Goal: Information Seeking & Learning: Learn about a topic

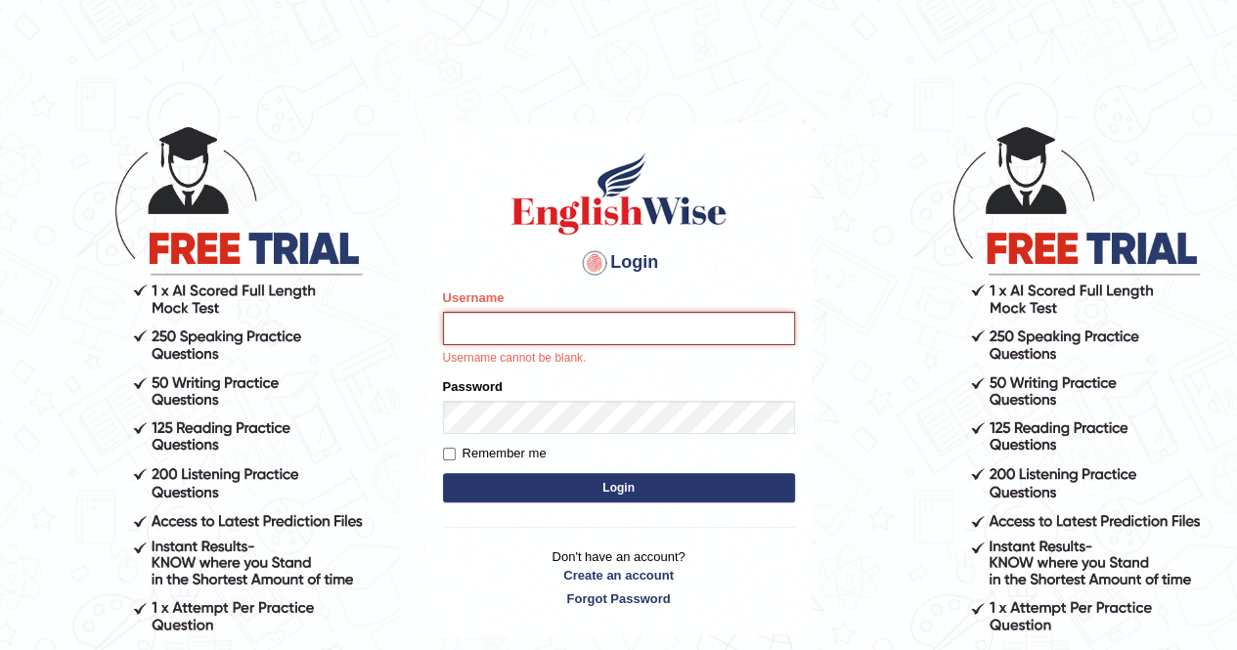
type input "mustafaD"
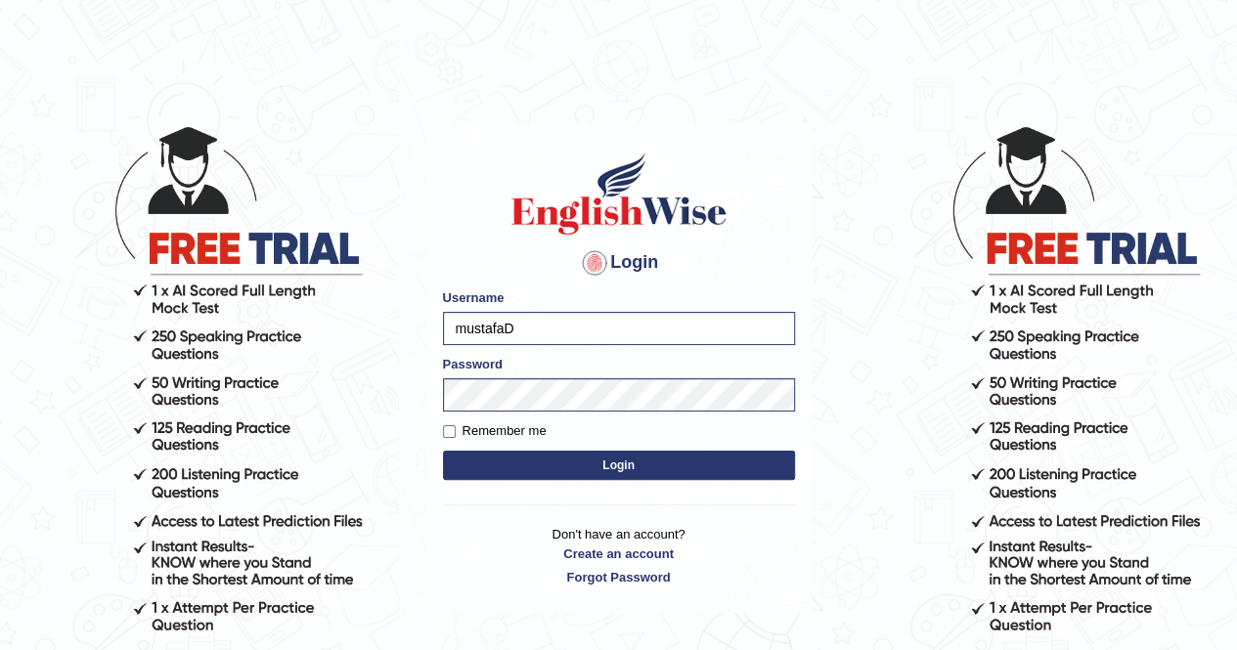
click at [691, 466] on button "Login" at bounding box center [619, 465] width 352 height 29
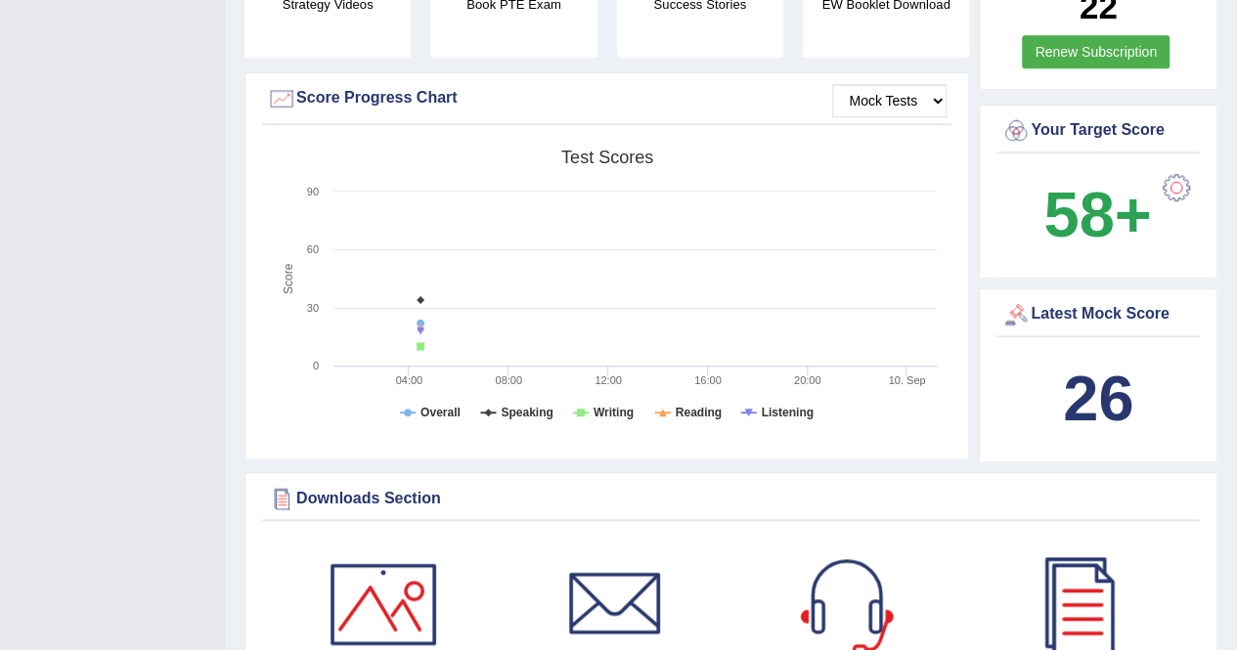
scroll to position [629, 0]
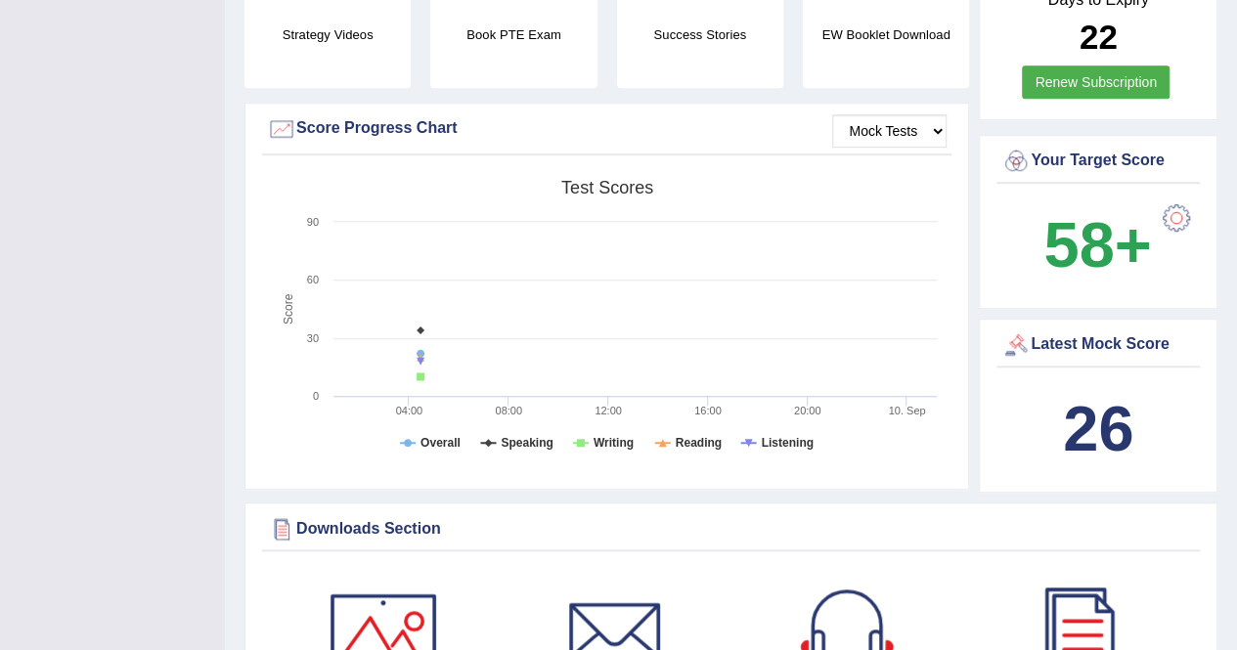
click at [1092, 394] on b "26" at bounding box center [1098, 428] width 70 height 71
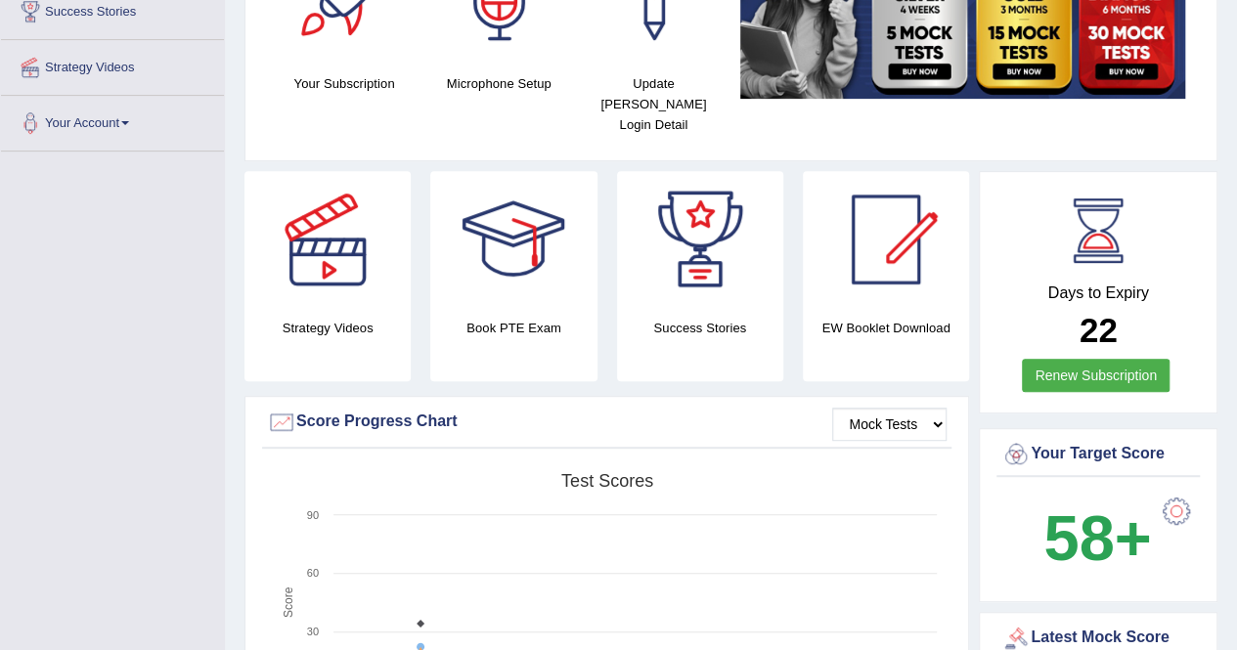
scroll to position [0, 0]
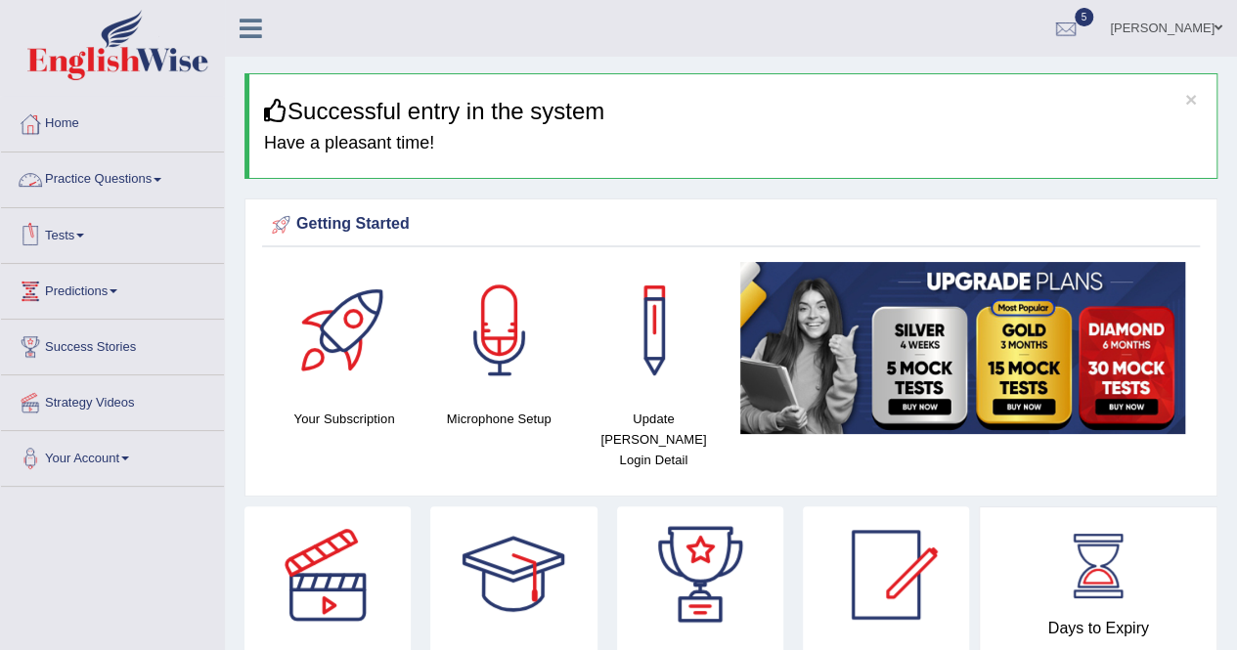
click at [67, 232] on link "Tests" at bounding box center [112, 232] width 223 height 49
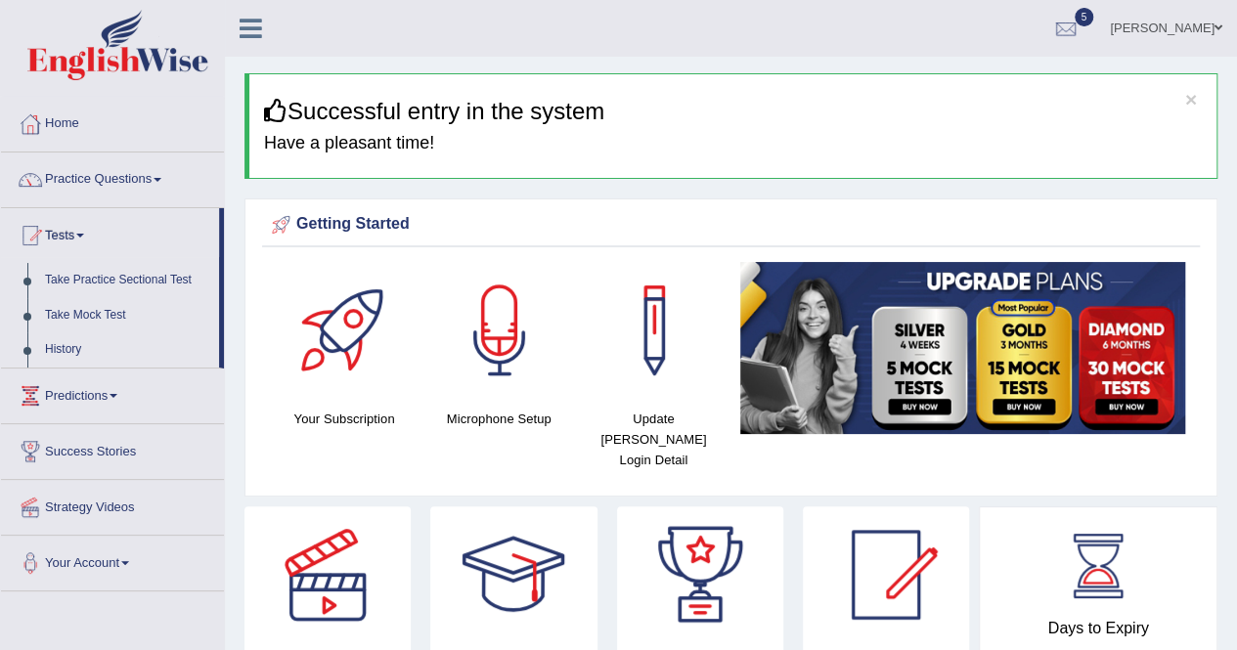
click at [118, 275] on link "Take Practice Sectional Test" at bounding box center [127, 280] width 183 height 35
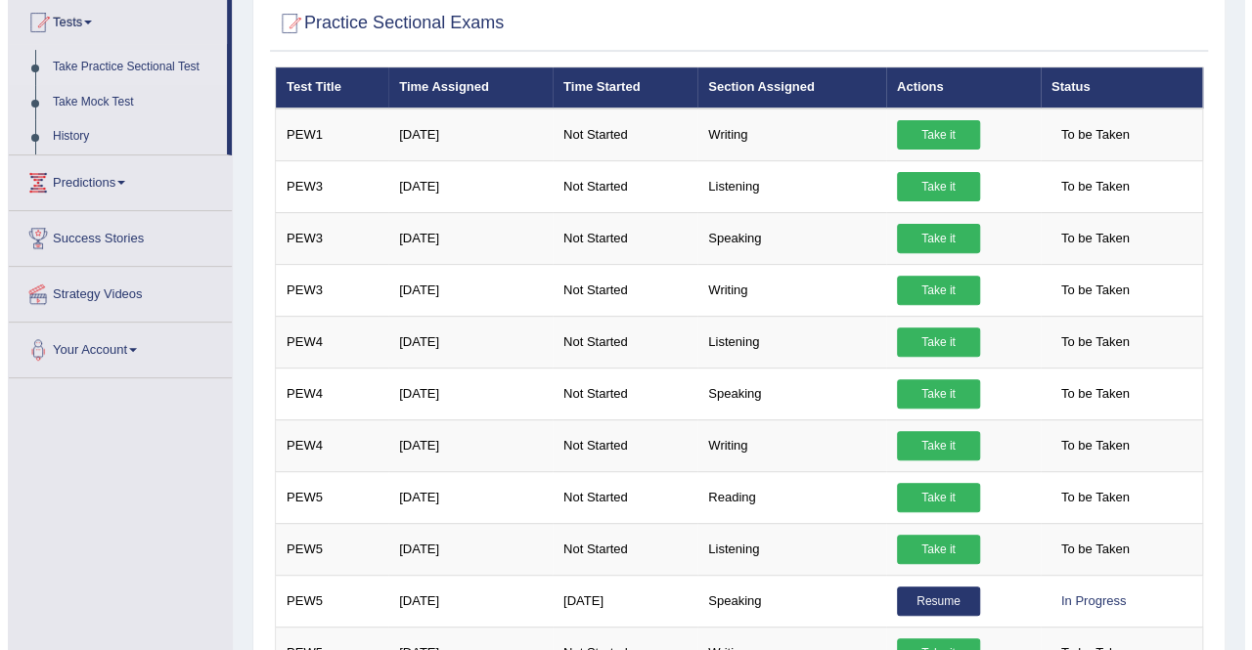
scroll to position [311, 0]
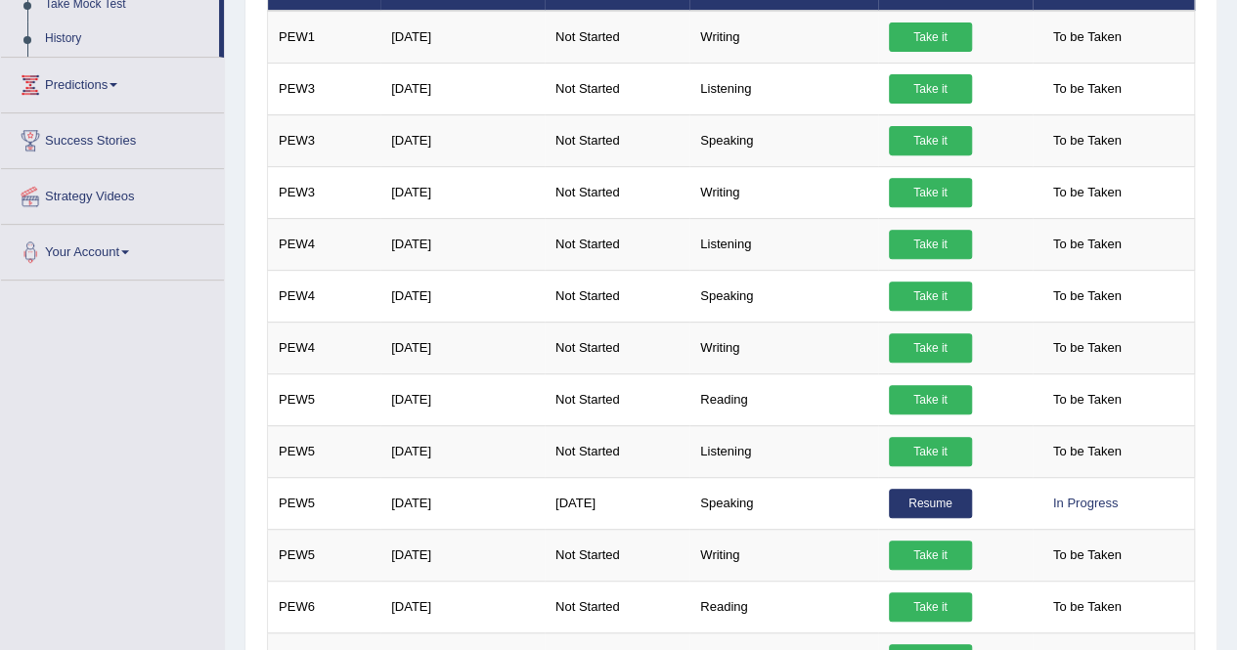
click at [926, 387] on link "Take it" at bounding box center [930, 399] width 83 height 29
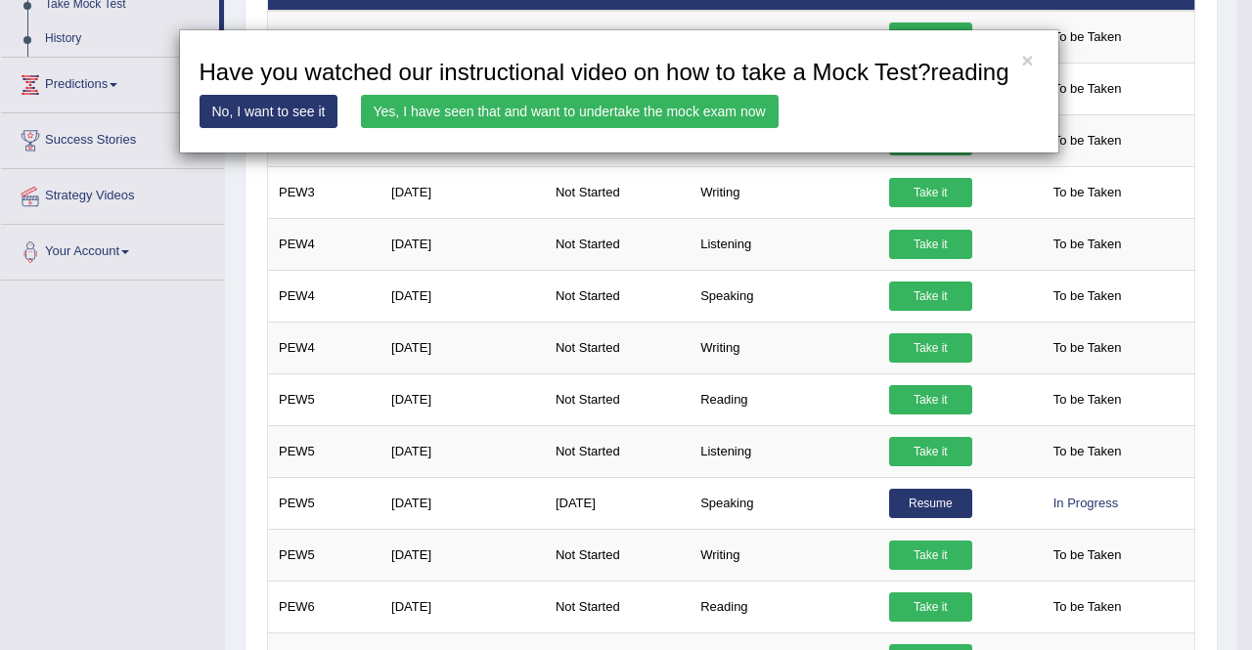
click at [582, 112] on link "Yes, I have seen that and want to undertake the mock exam now" at bounding box center [570, 111] width 418 height 33
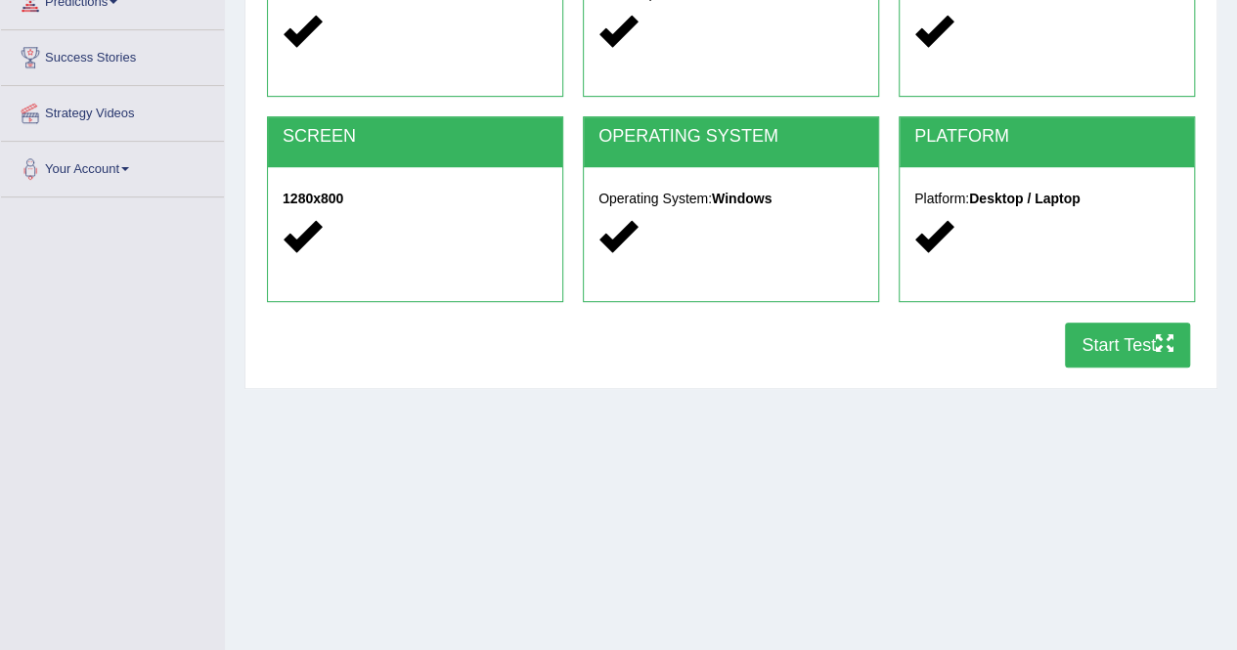
scroll to position [293, 0]
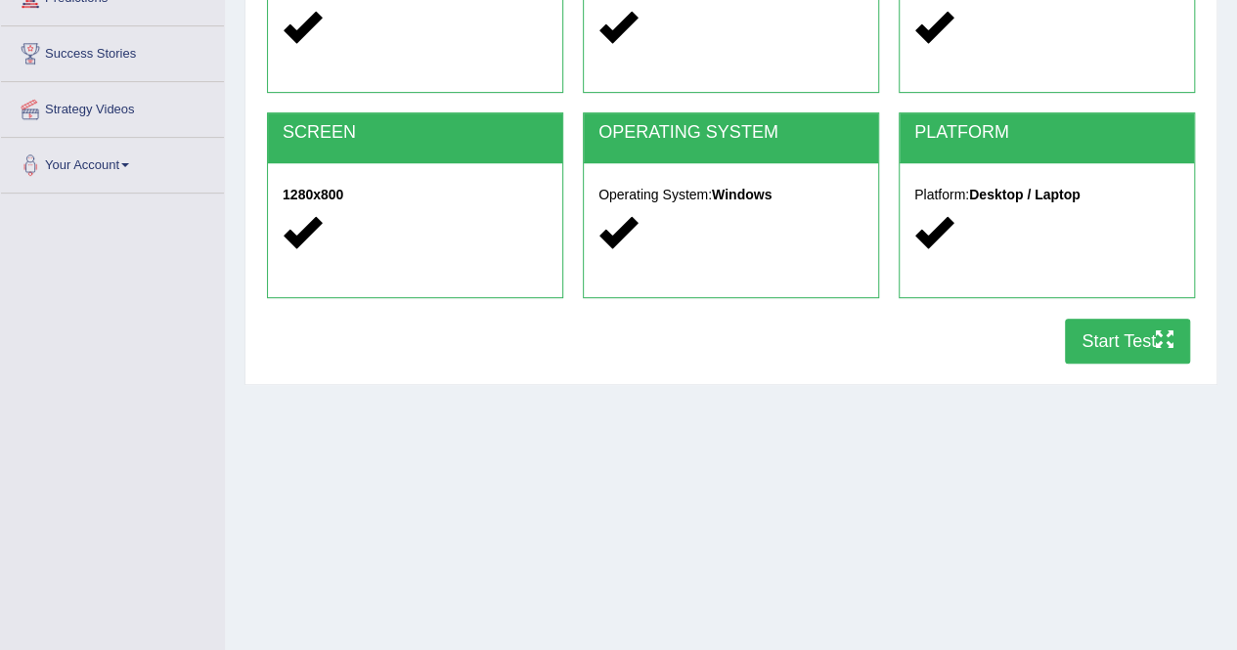
click at [1078, 335] on button "Start Test" at bounding box center [1127, 341] width 125 height 45
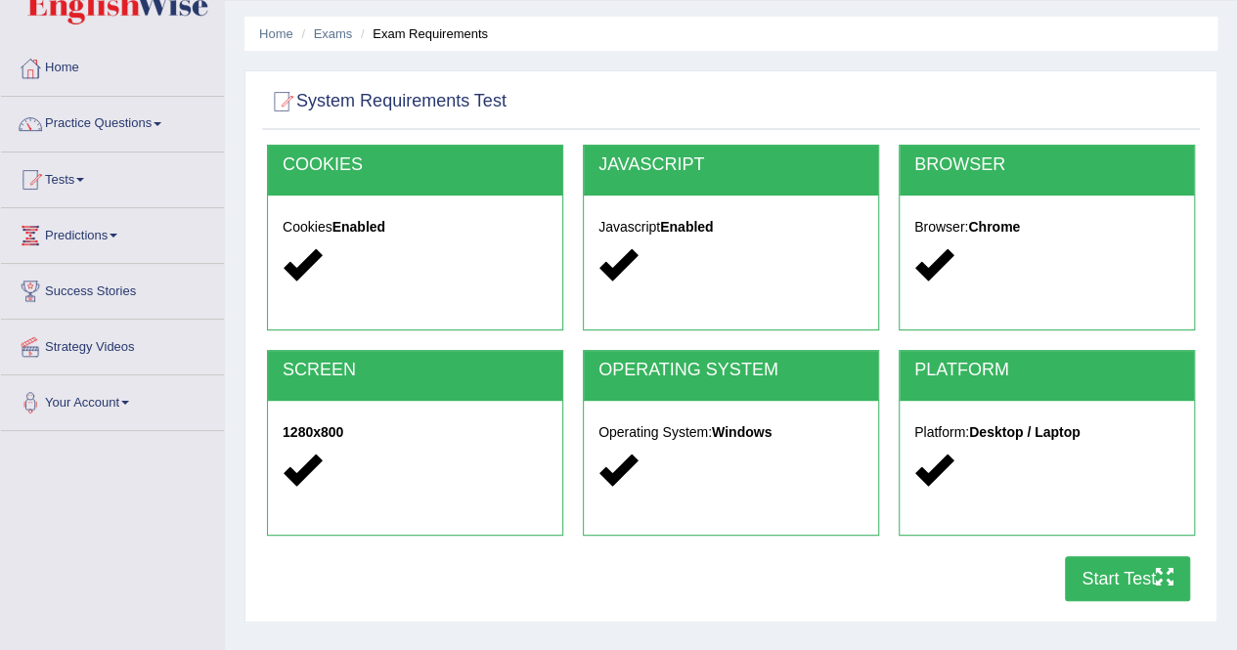
scroll to position [0, 0]
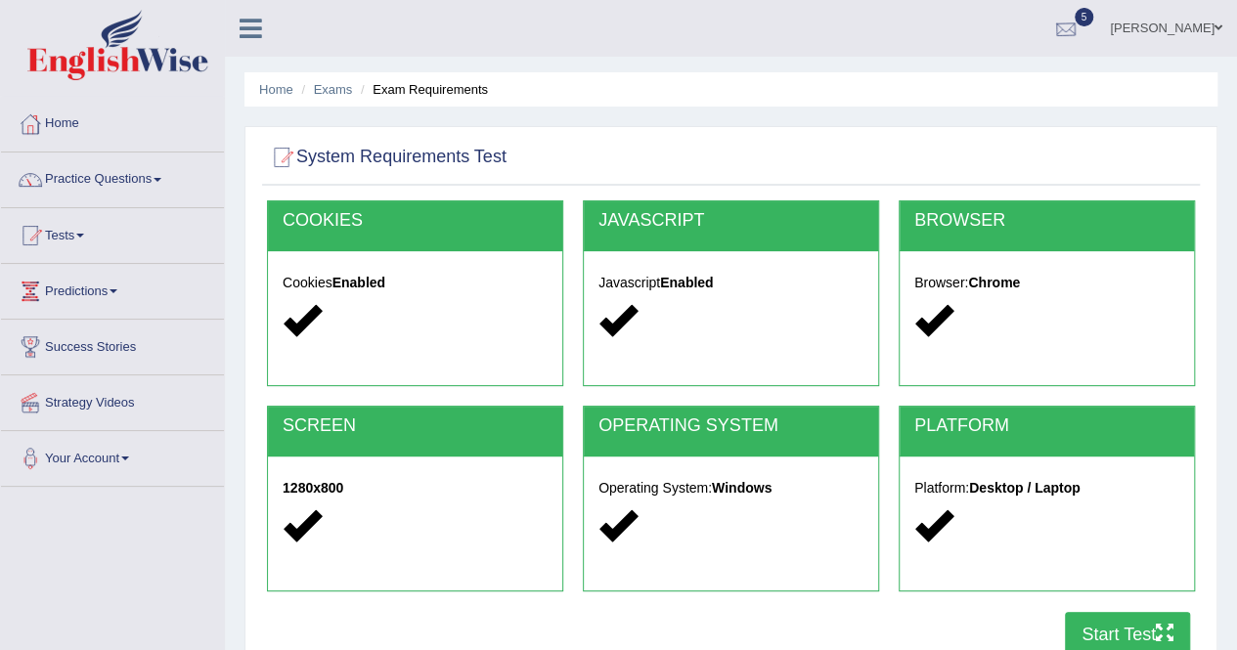
click at [1051, 27] on div at bounding box center [1065, 29] width 29 height 29
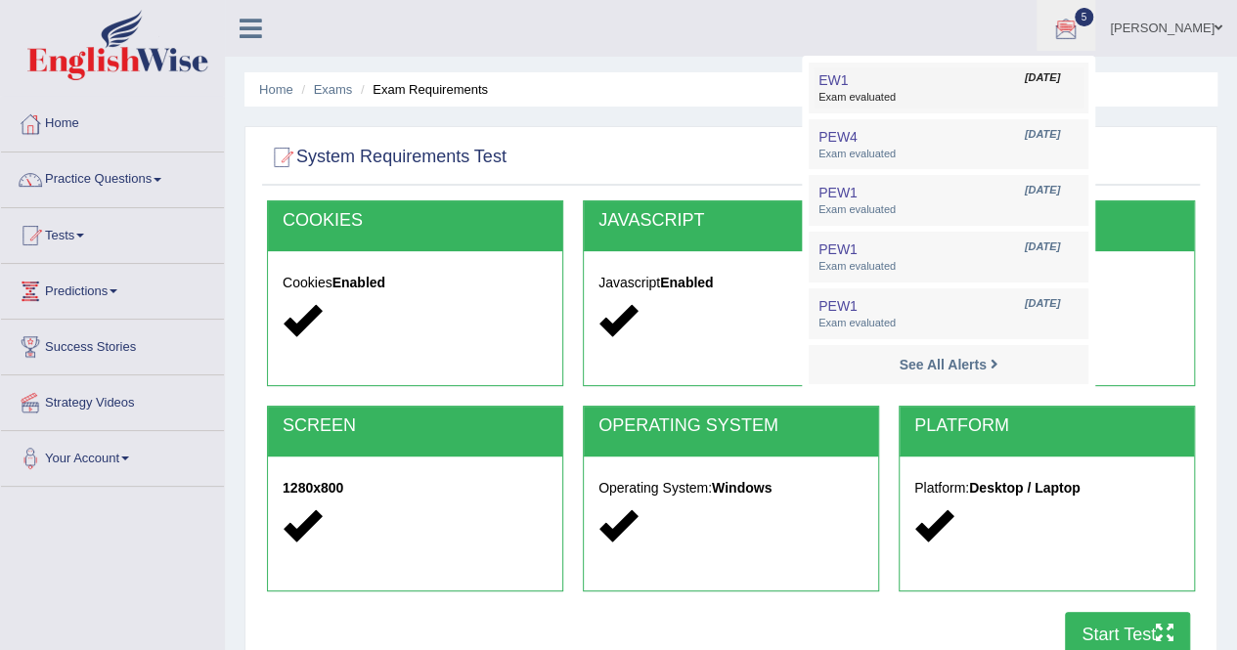
click at [872, 87] on link "EW1 Sep 9, 2025 Exam evaluated" at bounding box center [949, 87] width 270 height 41
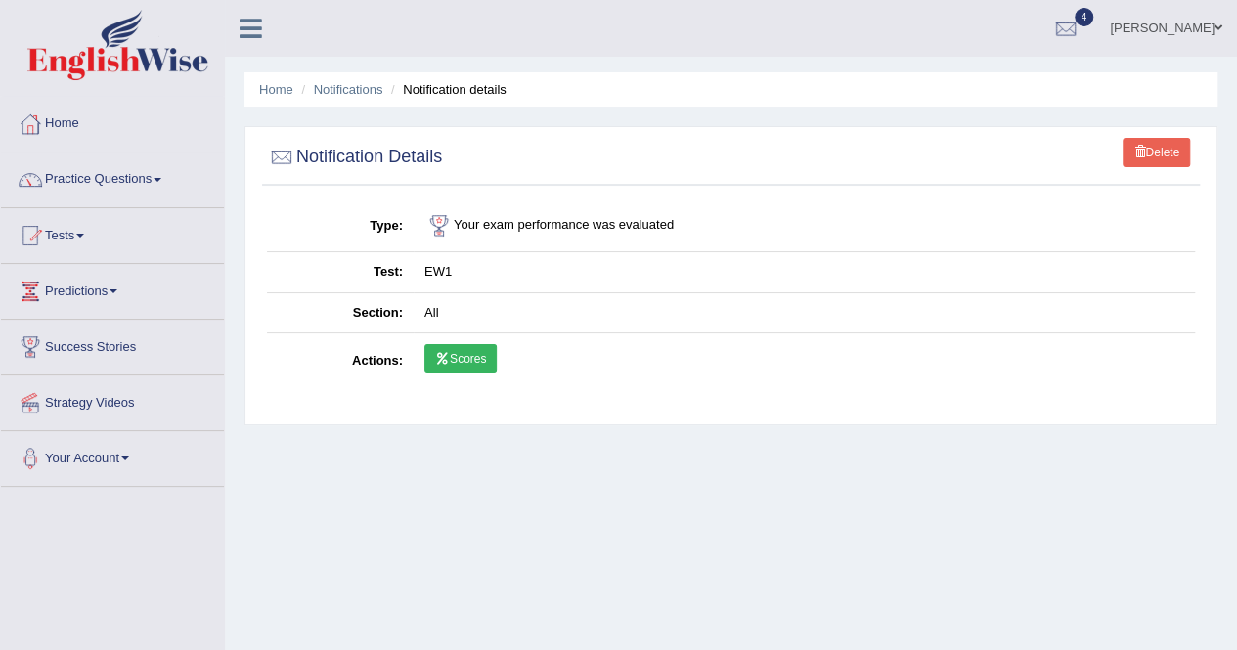
click at [487, 370] on link "Scores" at bounding box center [461, 358] width 72 height 29
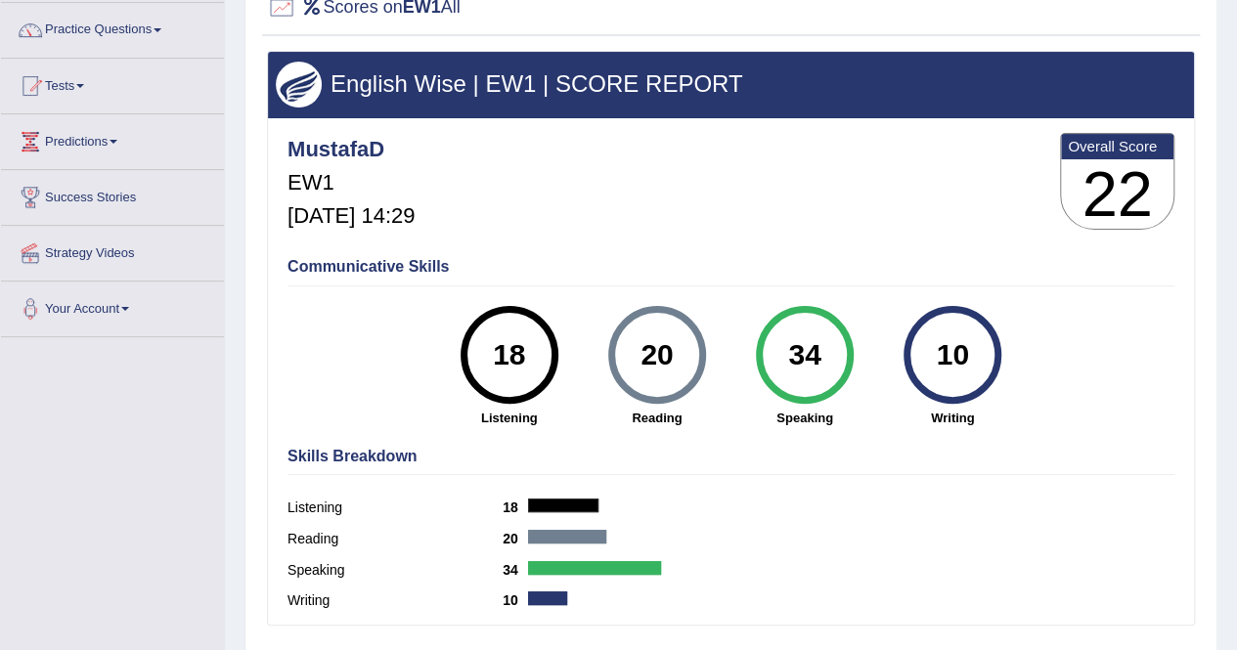
scroll to position [180, 0]
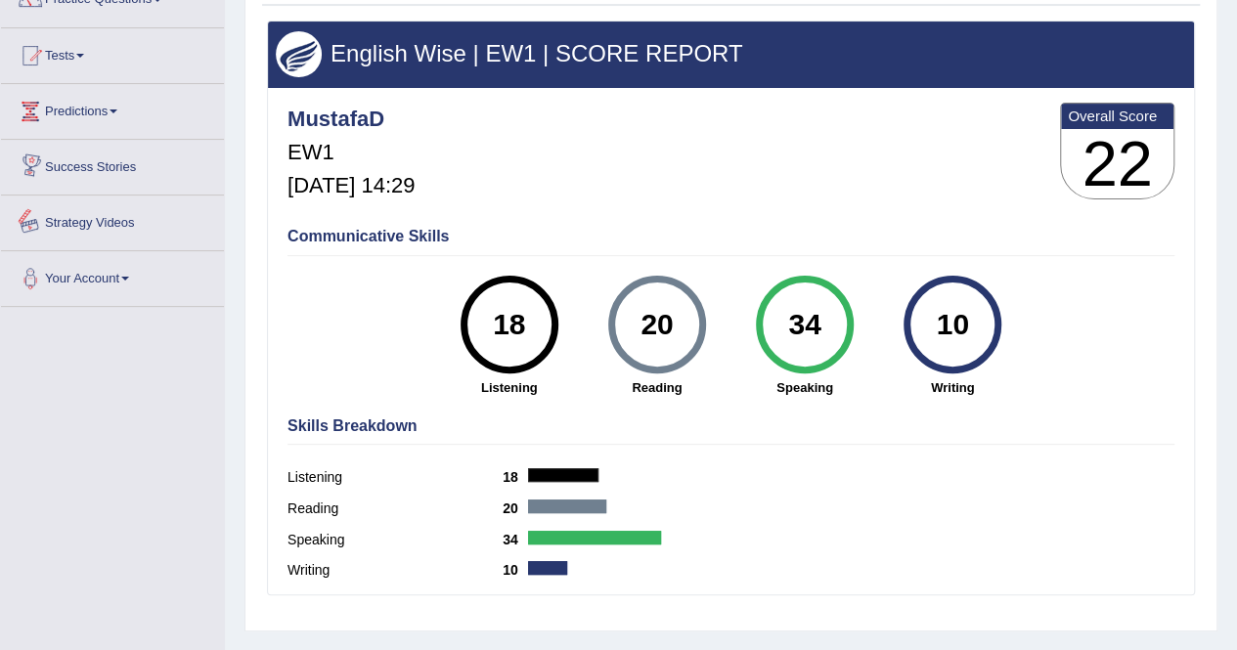
click at [81, 161] on link "Success Stories" at bounding box center [112, 164] width 223 height 49
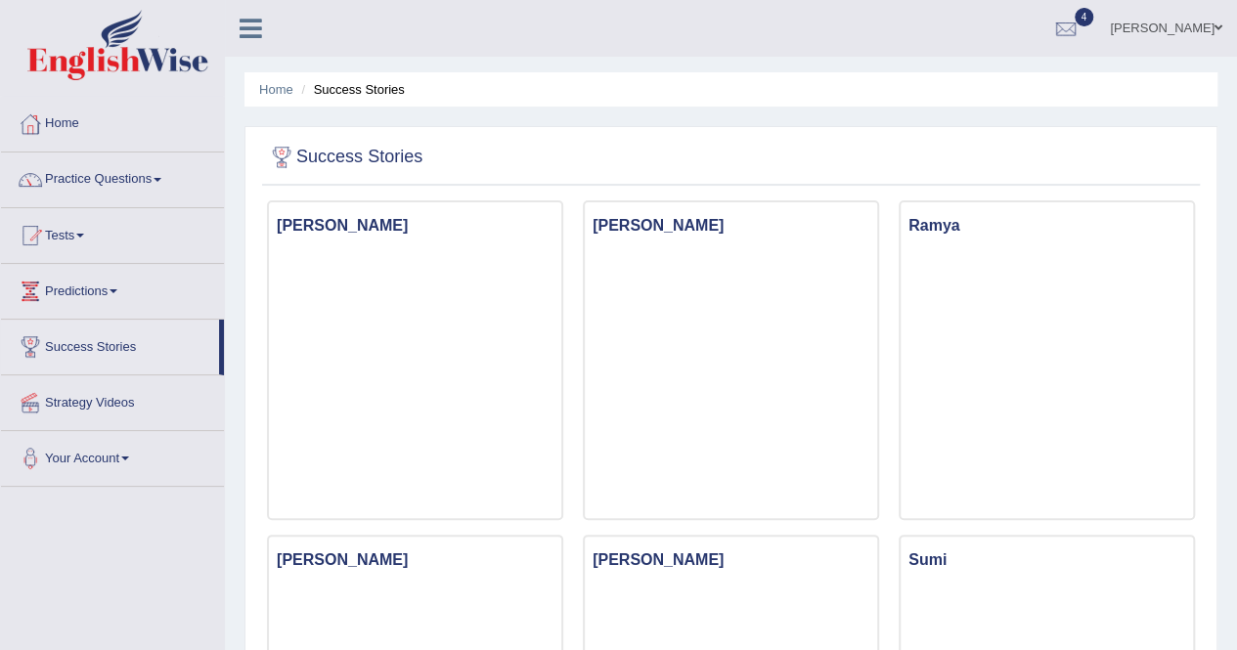
click at [81, 171] on link "Practice Questions" at bounding box center [112, 177] width 223 height 49
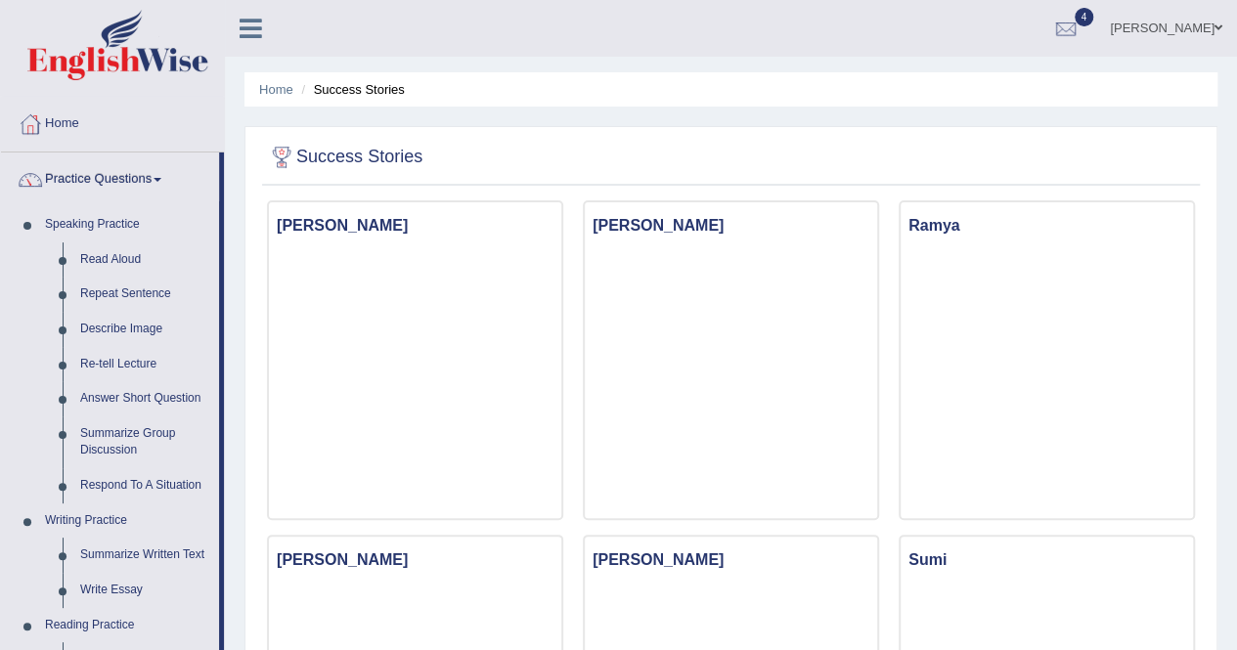
click at [120, 255] on link "Read Aloud" at bounding box center [145, 260] width 148 height 35
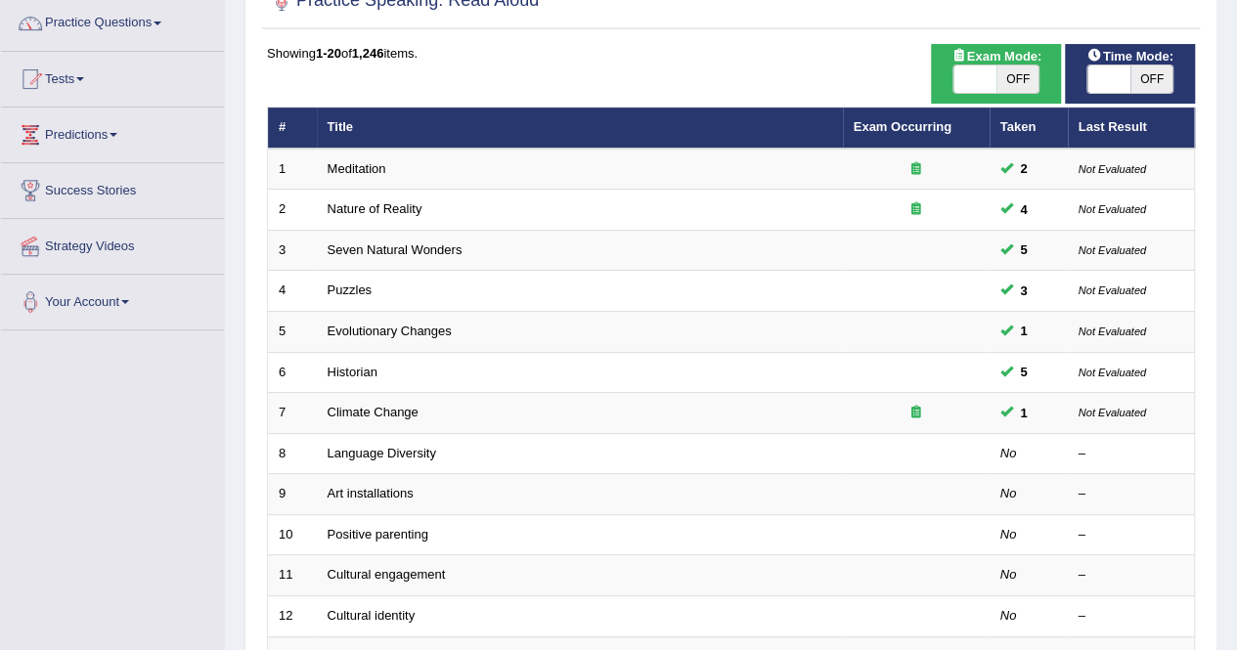
scroll to position [293, 0]
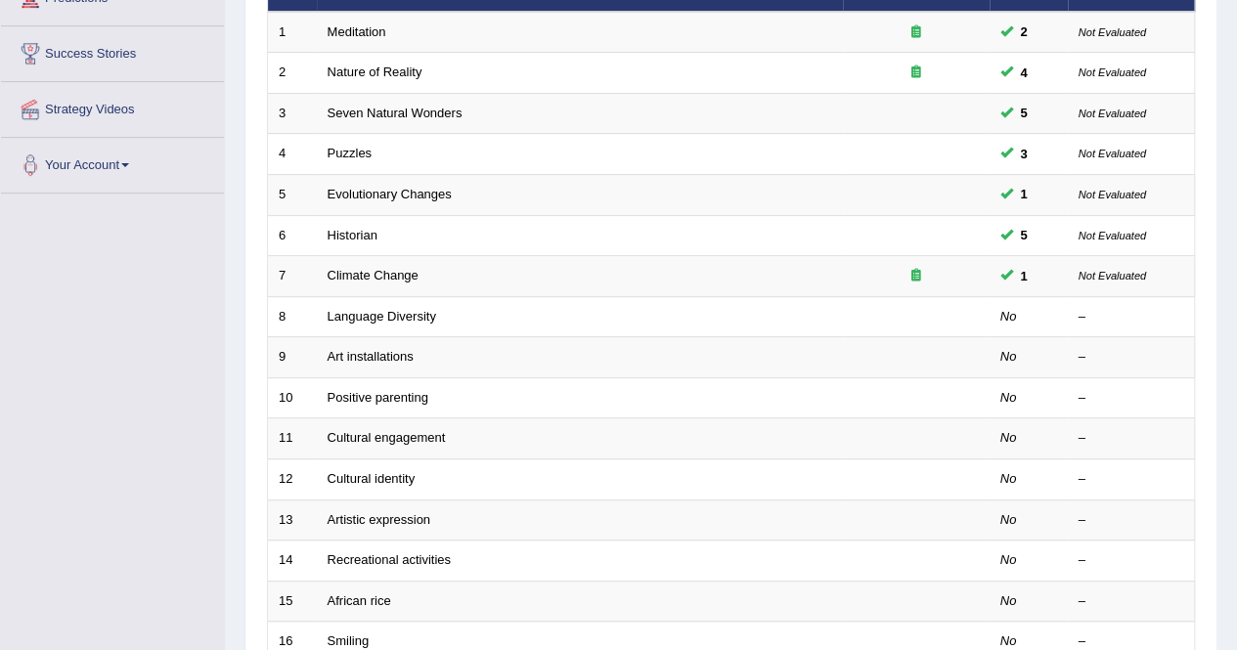
click at [424, 310] on link "Language Diversity" at bounding box center [382, 316] width 109 height 15
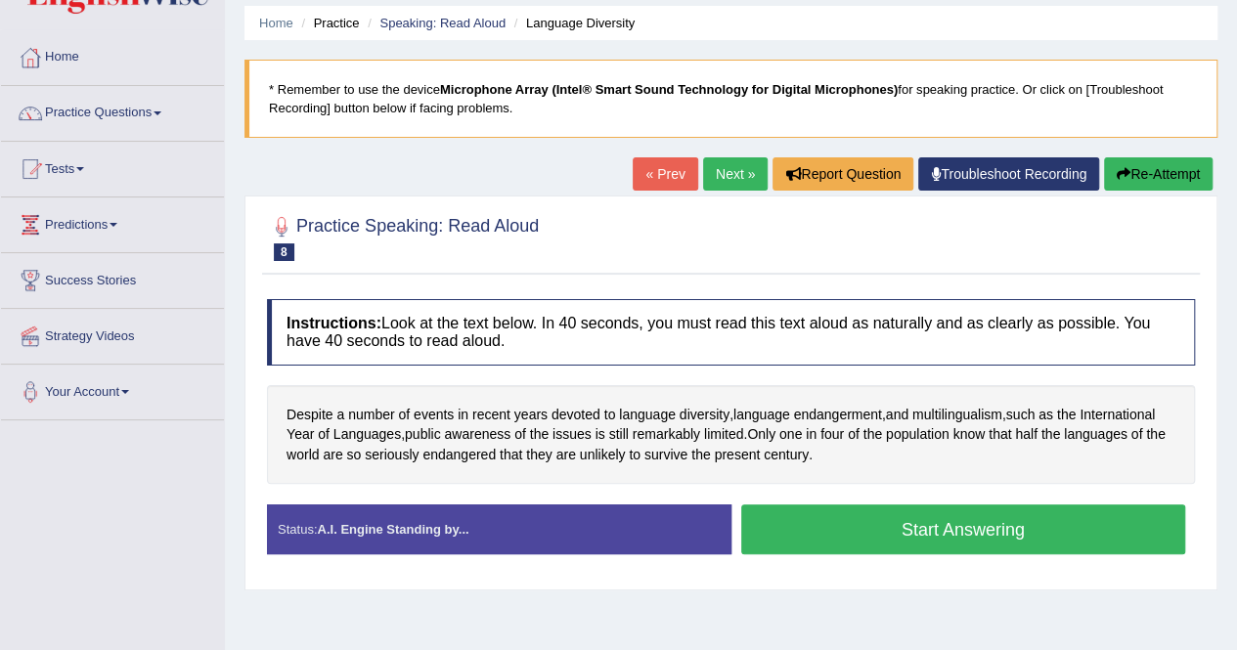
scroll to position [98, 0]
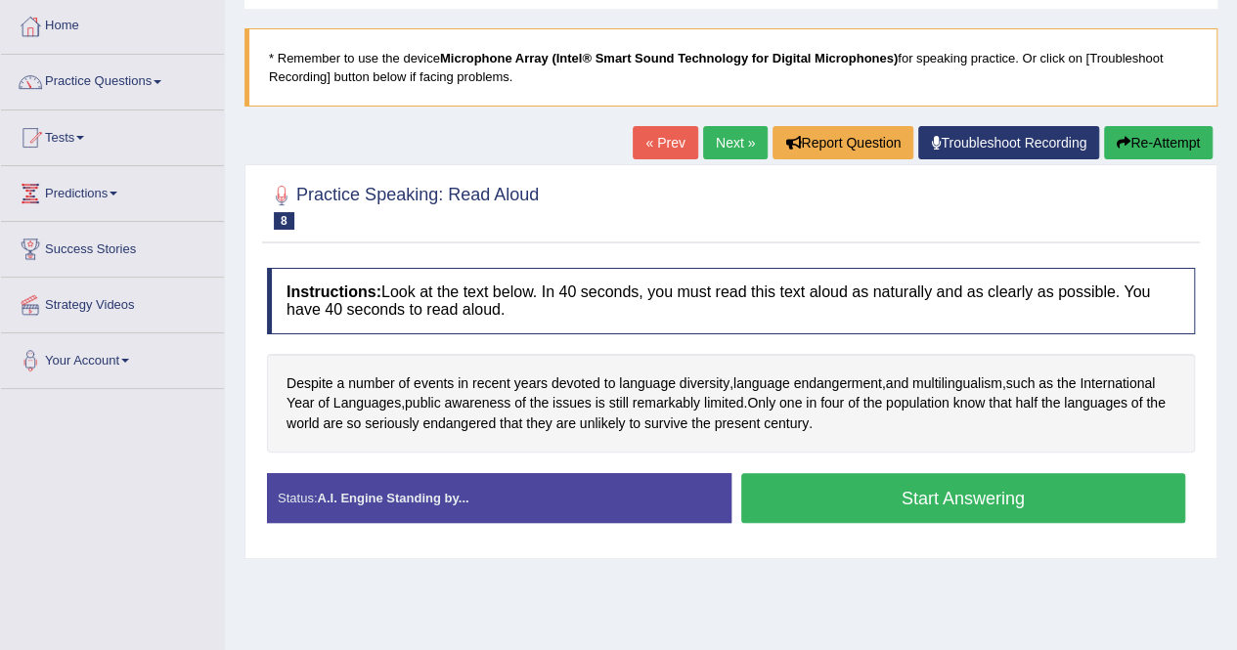
click at [808, 498] on button "Start Answering" at bounding box center [963, 498] width 445 height 50
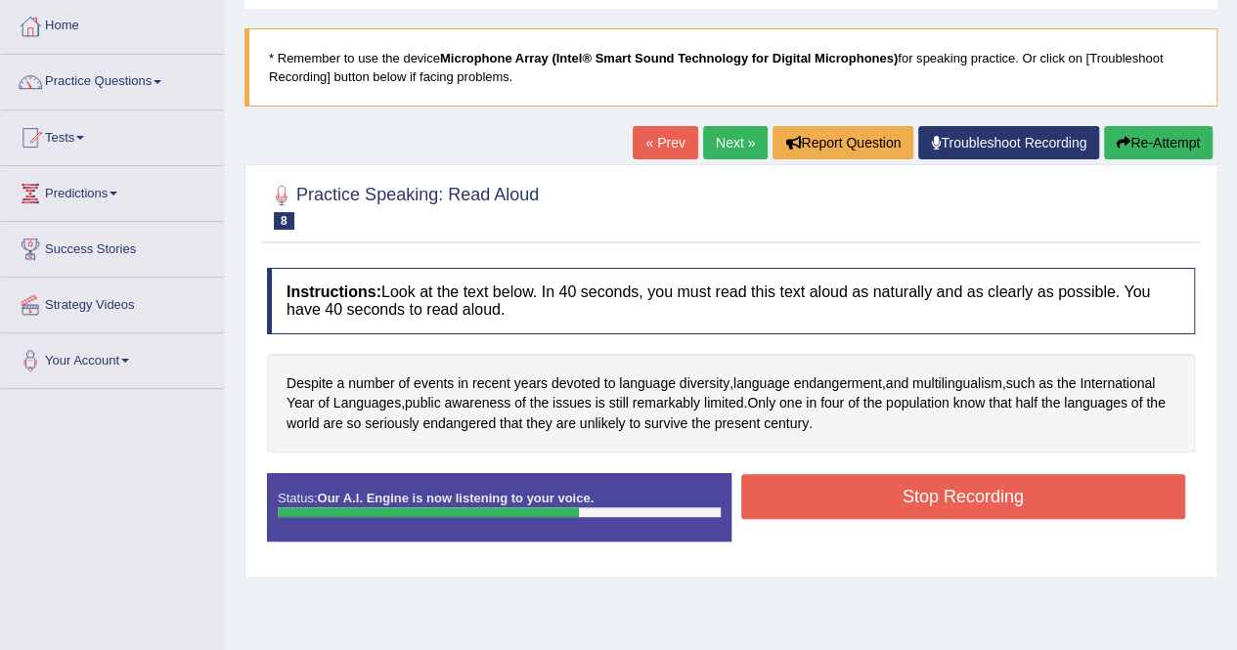
click at [798, 486] on button "Stop Recording" at bounding box center [963, 496] width 445 height 45
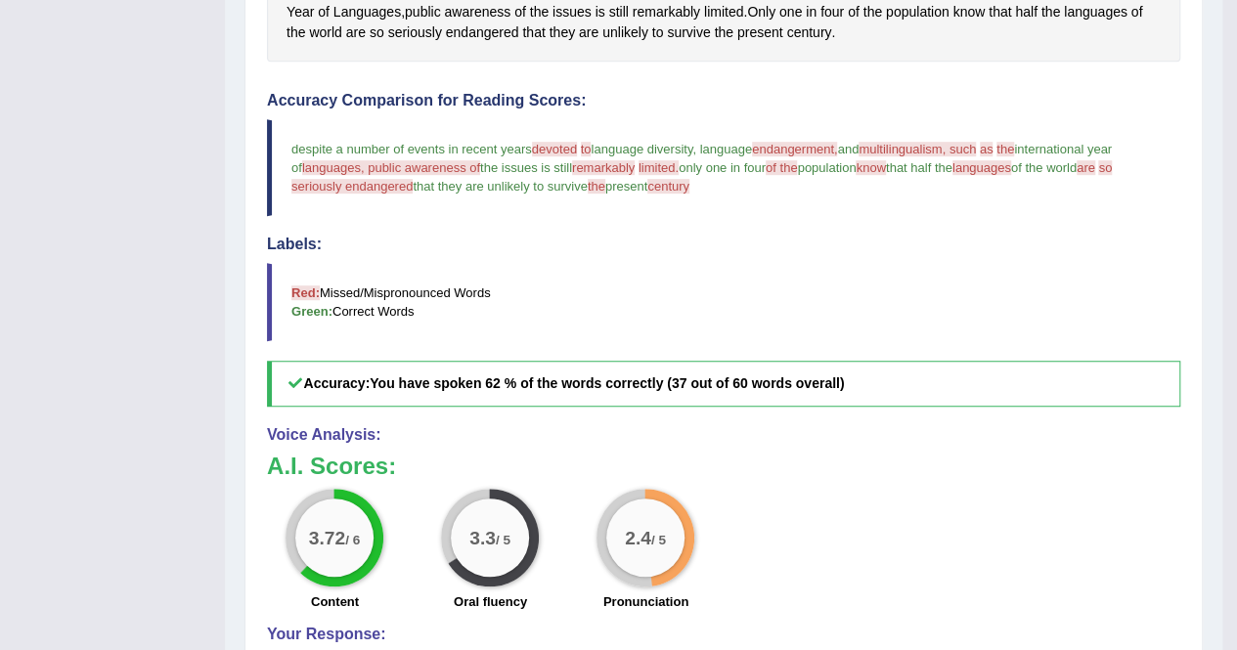
scroll to position [0, 0]
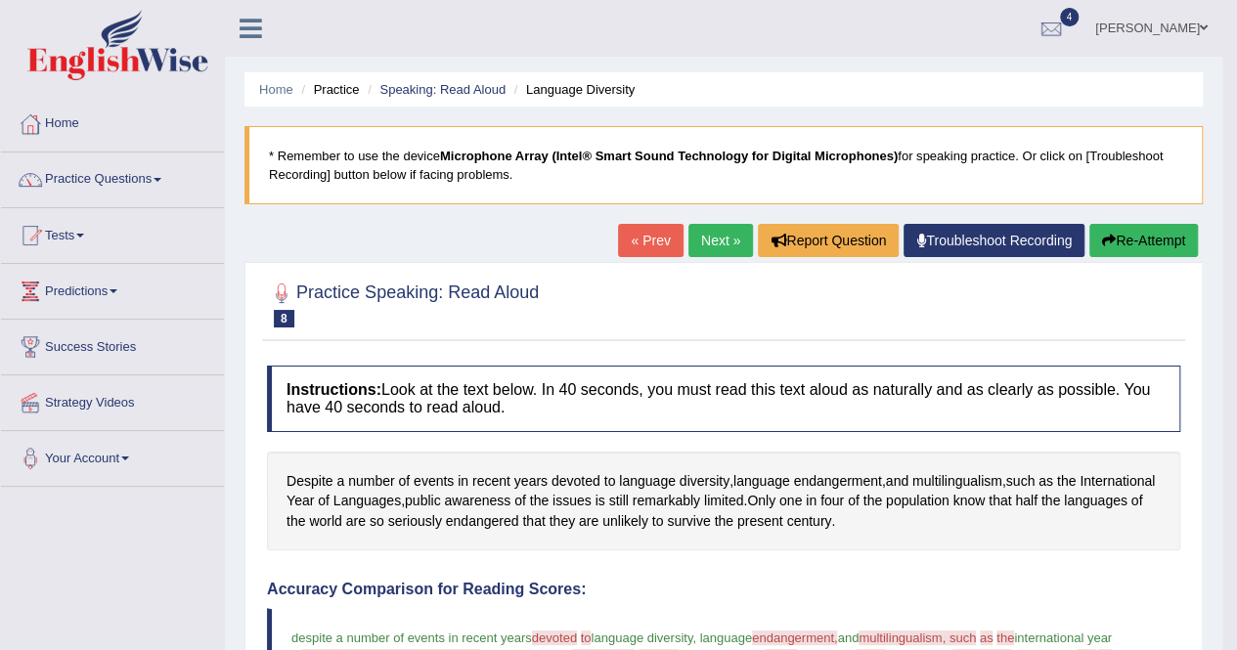
click at [719, 241] on link "Next »" at bounding box center [721, 240] width 65 height 33
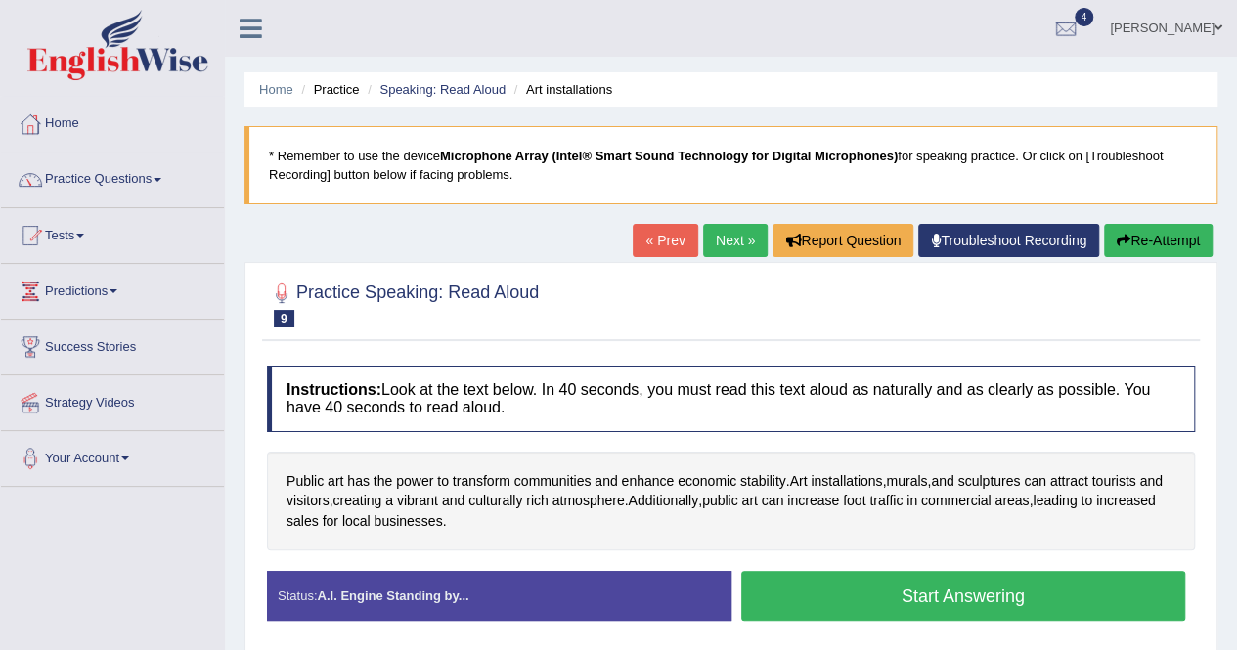
click at [790, 599] on button "Start Answering" at bounding box center [963, 596] width 445 height 50
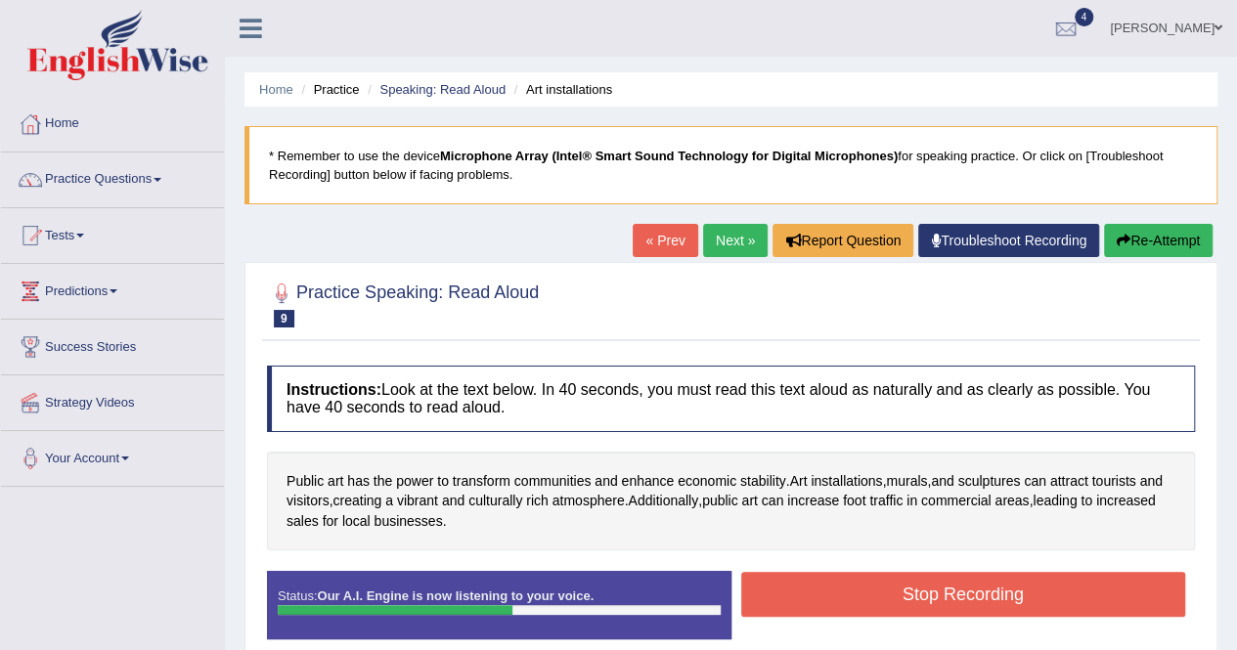
click at [845, 580] on button "Stop Recording" at bounding box center [963, 594] width 445 height 45
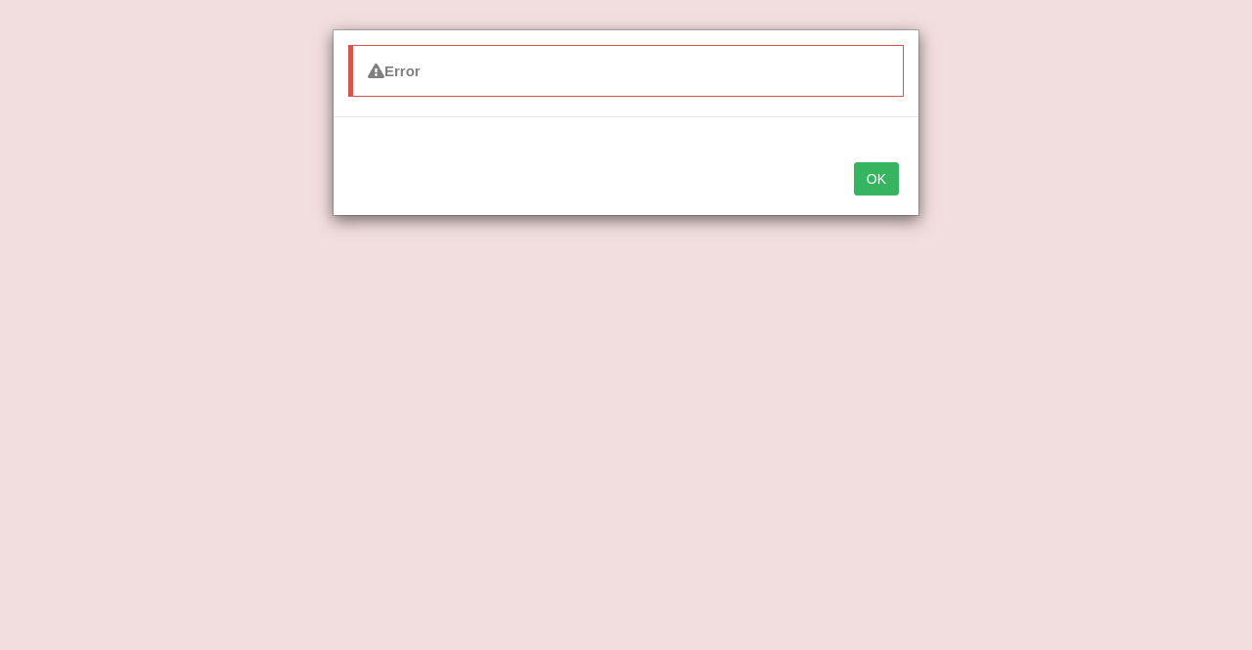
click at [876, 187] on button "OK" at bounding box center [876, 178] width 45 height 33
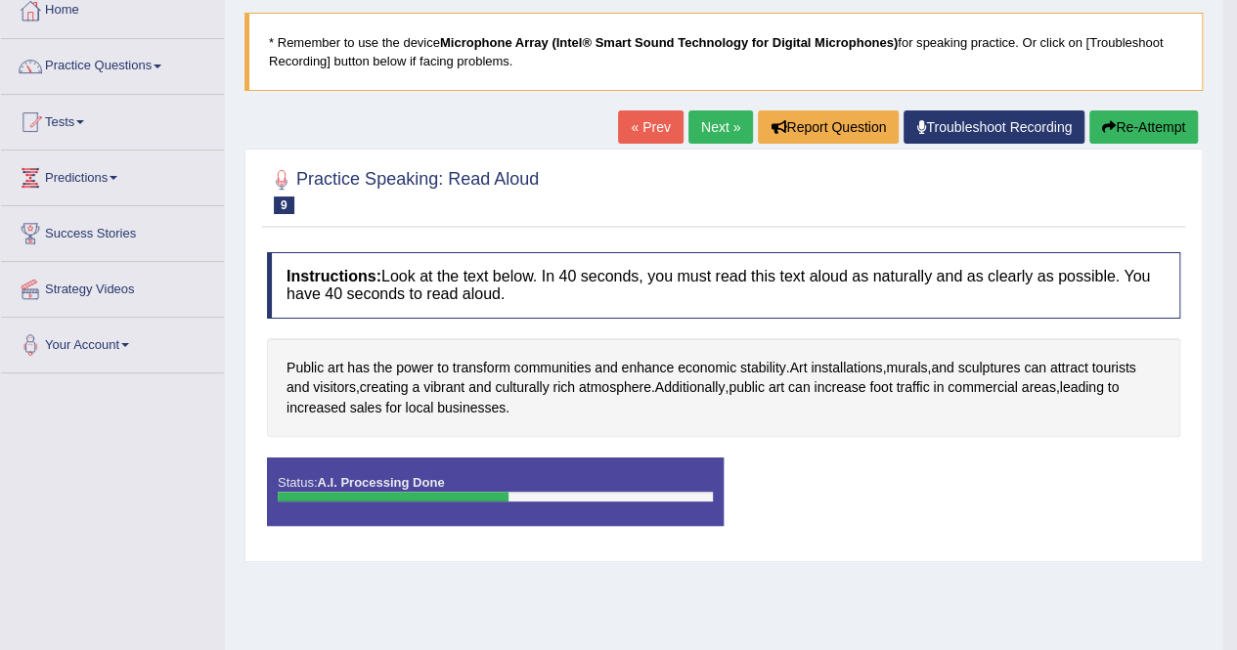
scroll to position [82, 0]
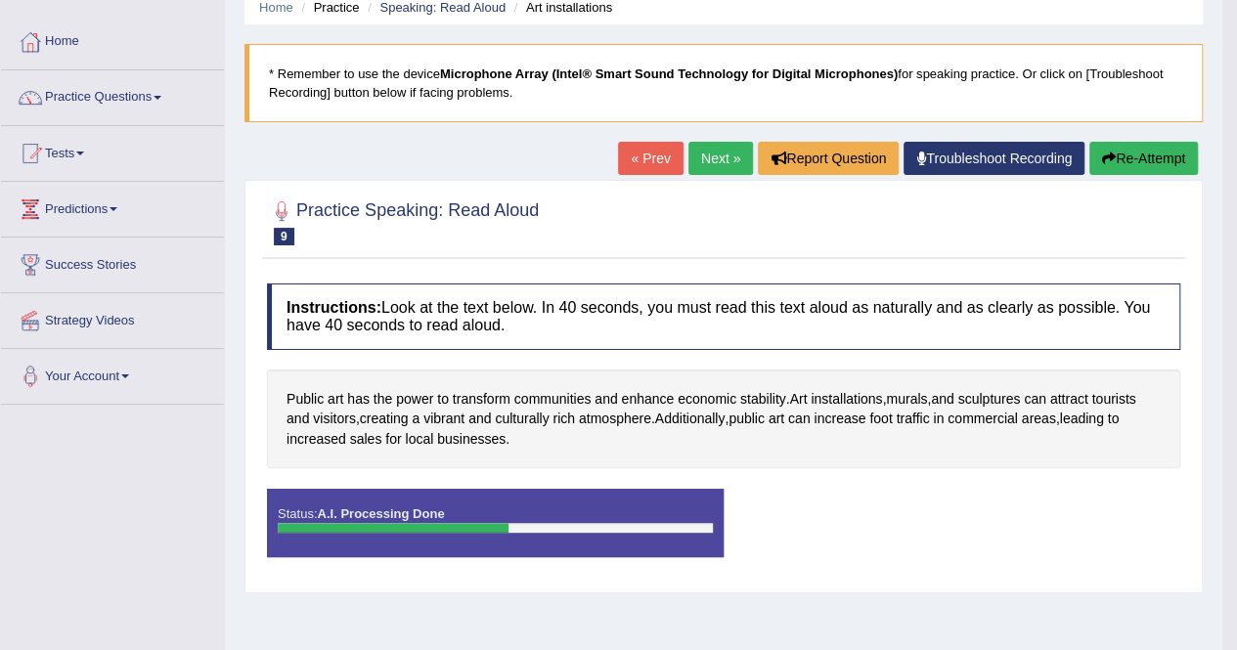
click at [713, 156] on link "Next »" at bounding box center [721, 158] width 65 height 33
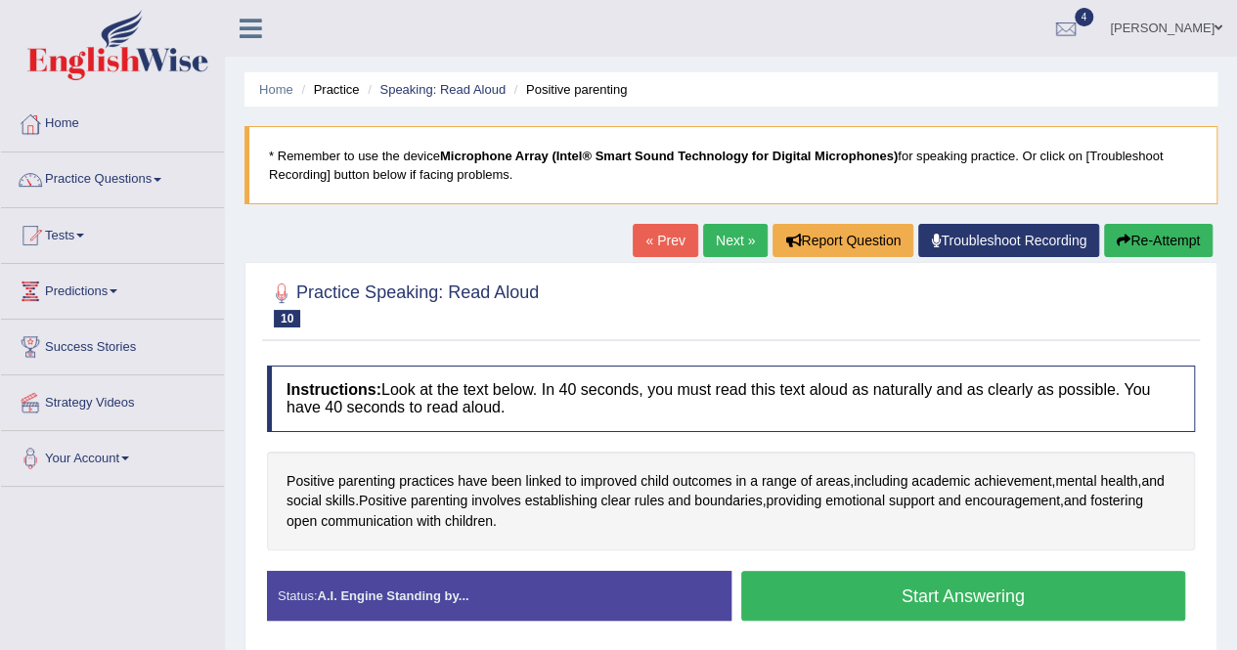
drag, startPoint x: 0, startPoint y: 0, endPoint x: 354, endPoint y: 483, distance: 599.0
click at [354, 483] on span "parenting" at bounding box center [366, 481] width 57 height 21
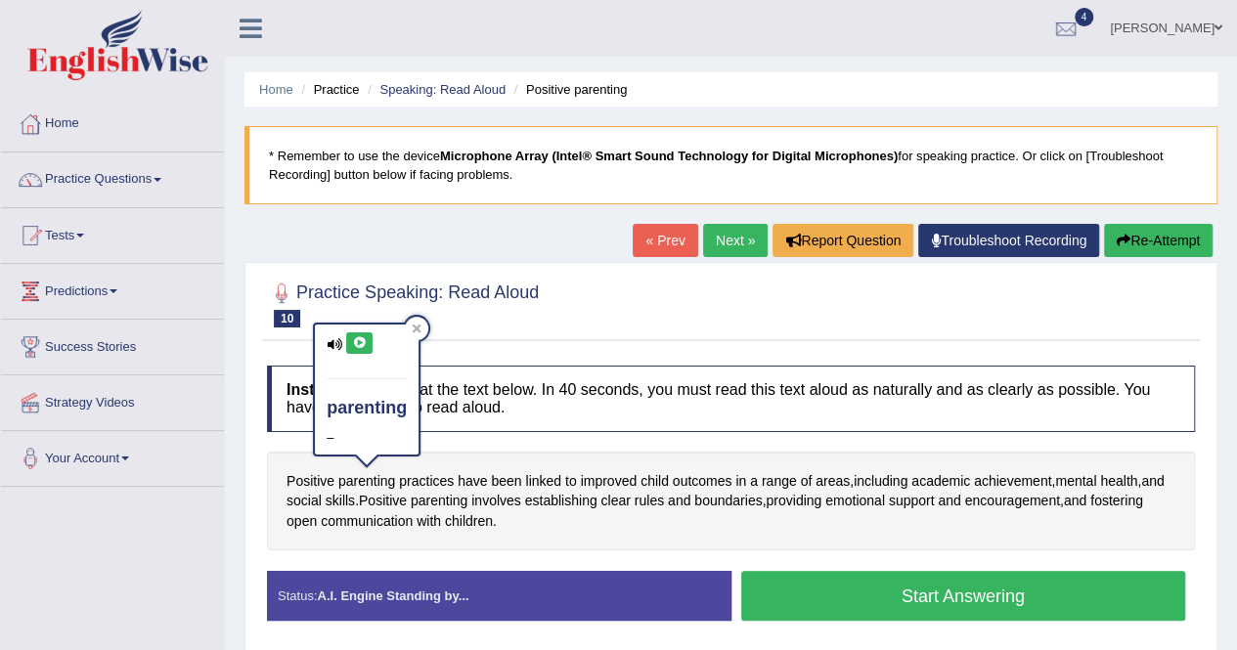
click at [421, 332] on icon at bounding box center [417, 329] width 10 height 10
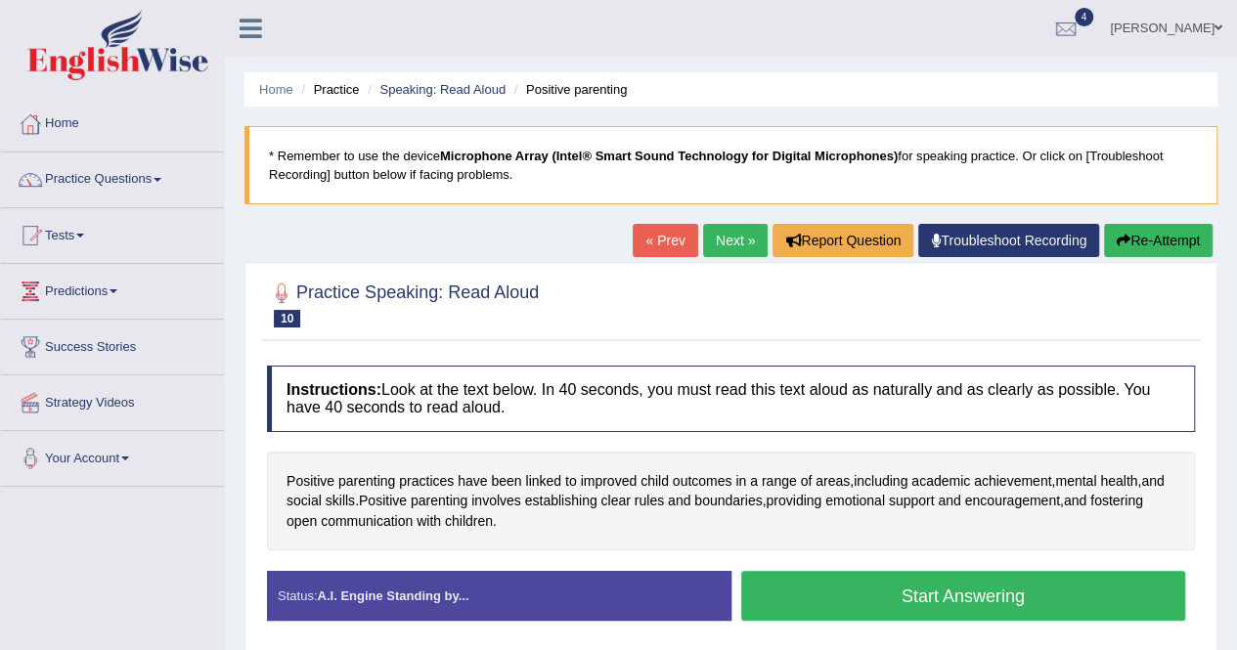
click at [693, 571] on div "Status: A.I. Engine Standing by..." at bounding box center [499, 596] width 465 height 50
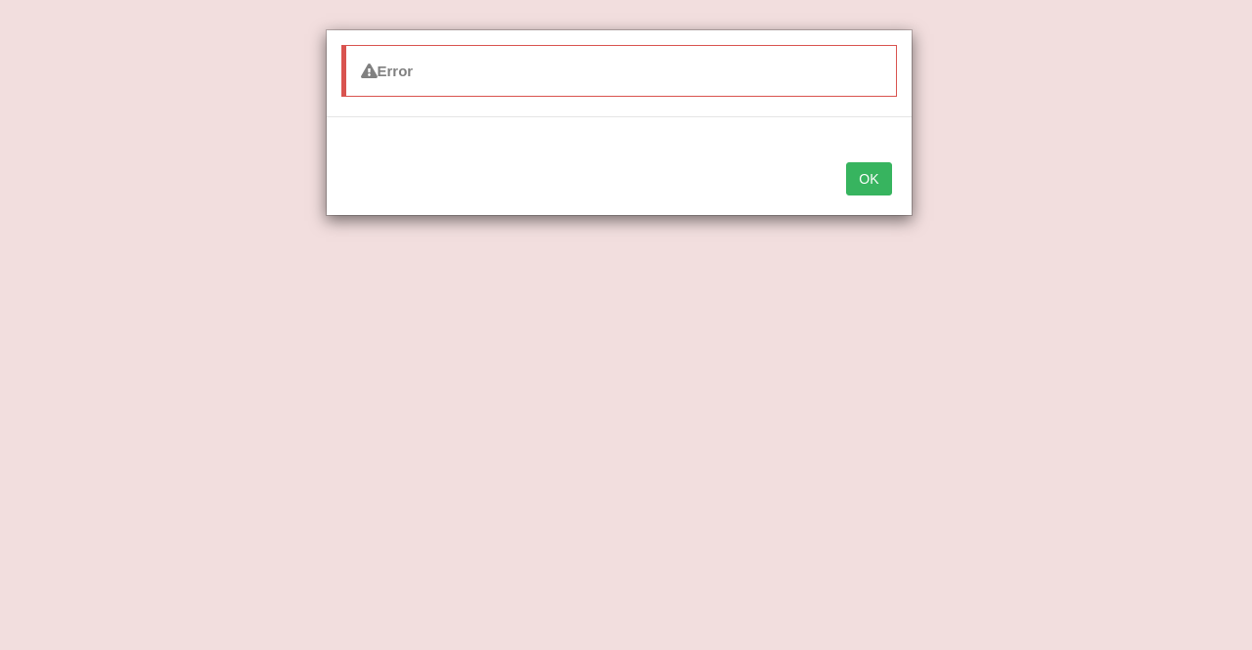
click at [878, 180] on button "OK" at bounding box center [868, 178] width 45 height 33
